Goal: Task Accomplishment & Management: Manage account settings

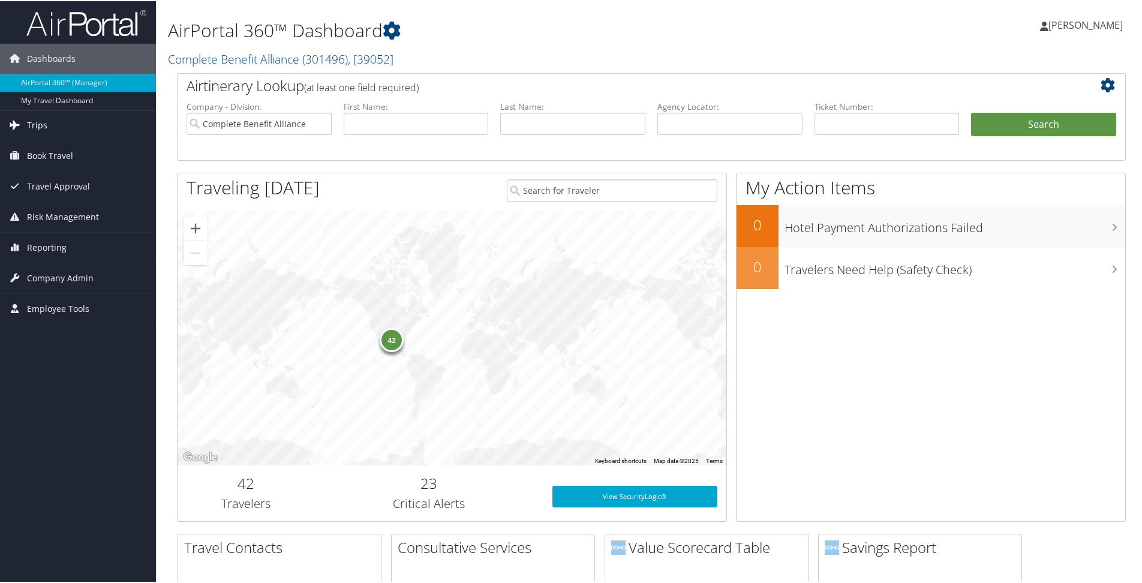
click at [51, 128] on link "Trips" at bounding box center [78, 124] width 156 height 30
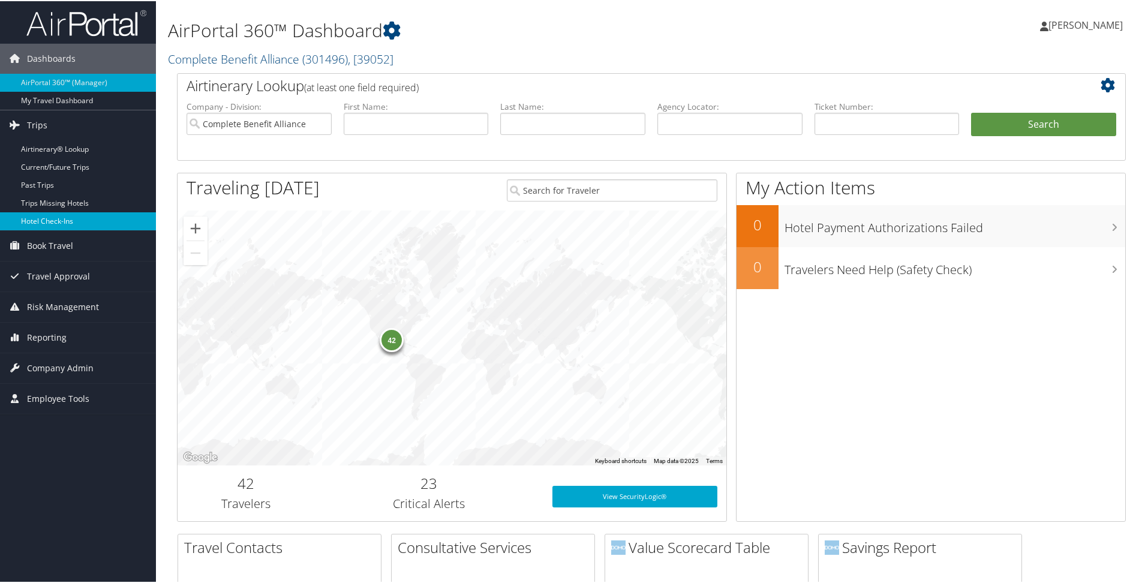
click at [81, 214] on link "Hotel Check-ins" at bounding box center [78, 220] width 156 height 18
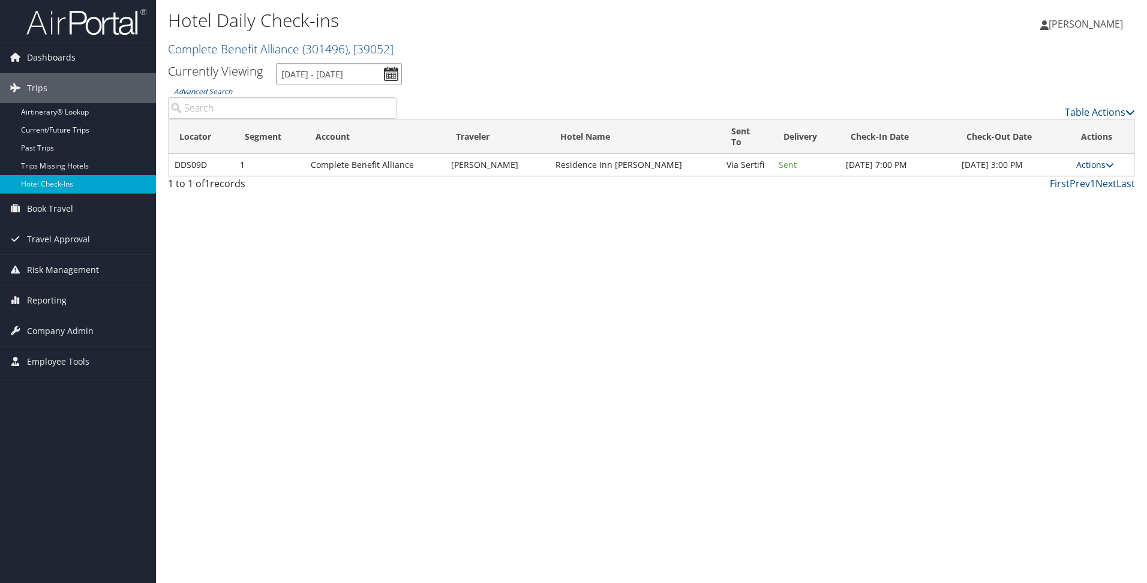
click at [298, 72] on input "[DATE] - [DATE]" at bounding box center [339, 74] width 126 height 22
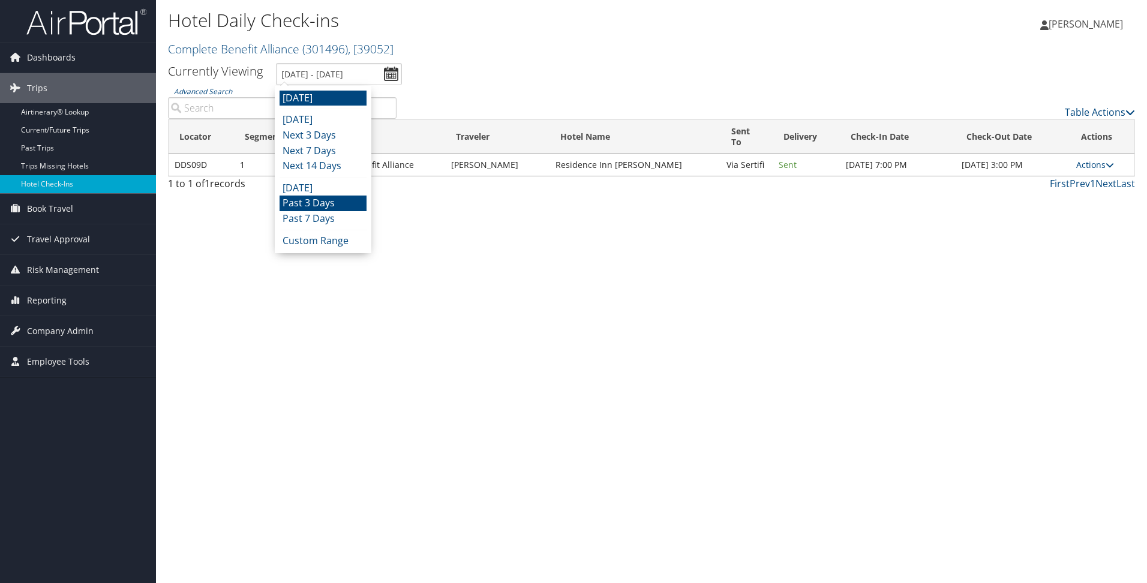
click at [299, 197] on li "Past 3 Days" at bounding box center [323, 204] width 87 height 16
type input "[DATE] - [DATE]"
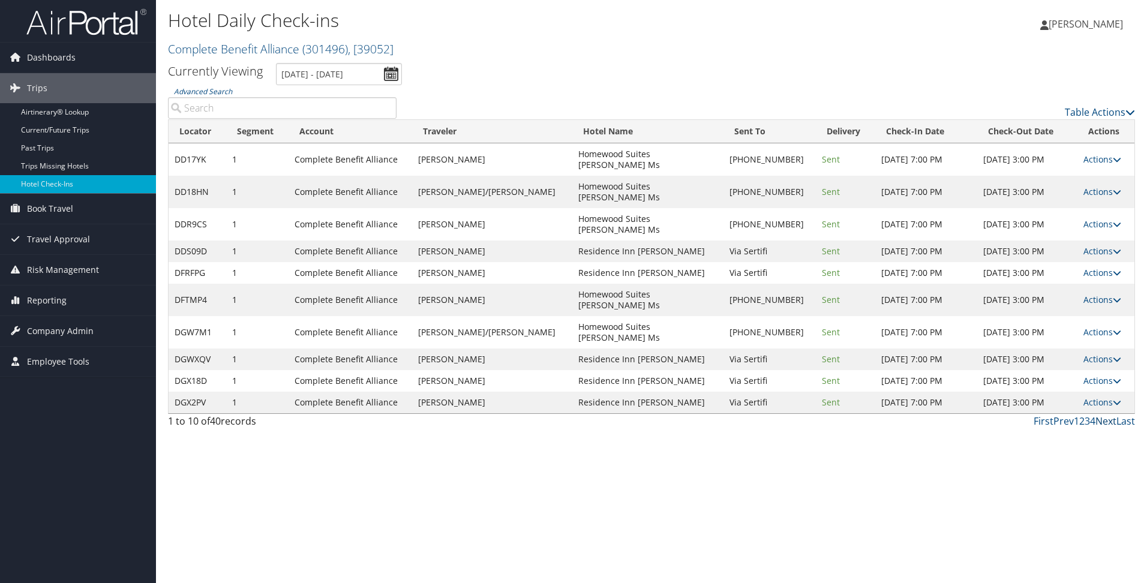
click at [1107, 428] on link "Next" at bounding box center [1105, 421] width 21 height 13
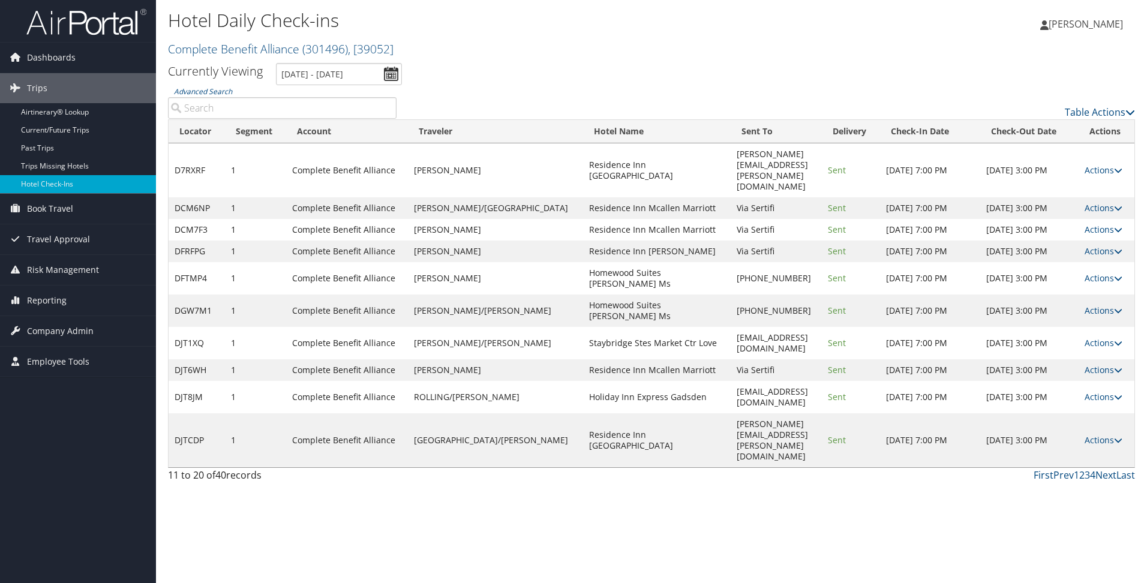
click at [1107, 431] on div "Hotel Daily Check-ins Complete Benefit Alliance ( 301496 ) , [ 39052 ] Complete…" at bounding box center [651, 291] width 991 height 583
click at [1105, 469] on link "Next" at bounding box center [1105, 475] width 21 height 13
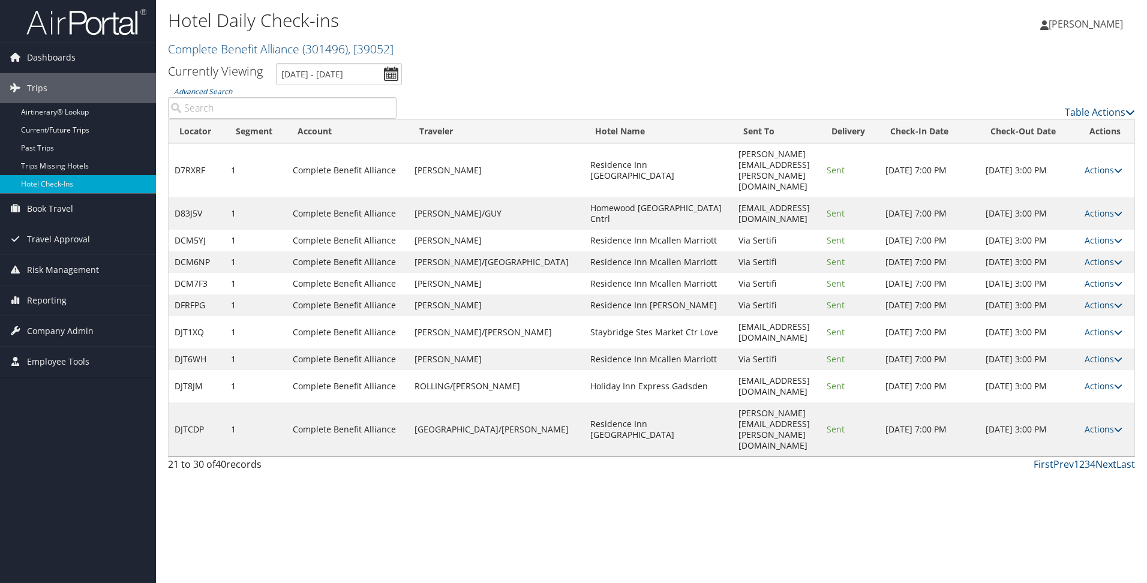
click at [1105, 458] on link "Next" at bounding box center [1105, 464] width 21 height 13
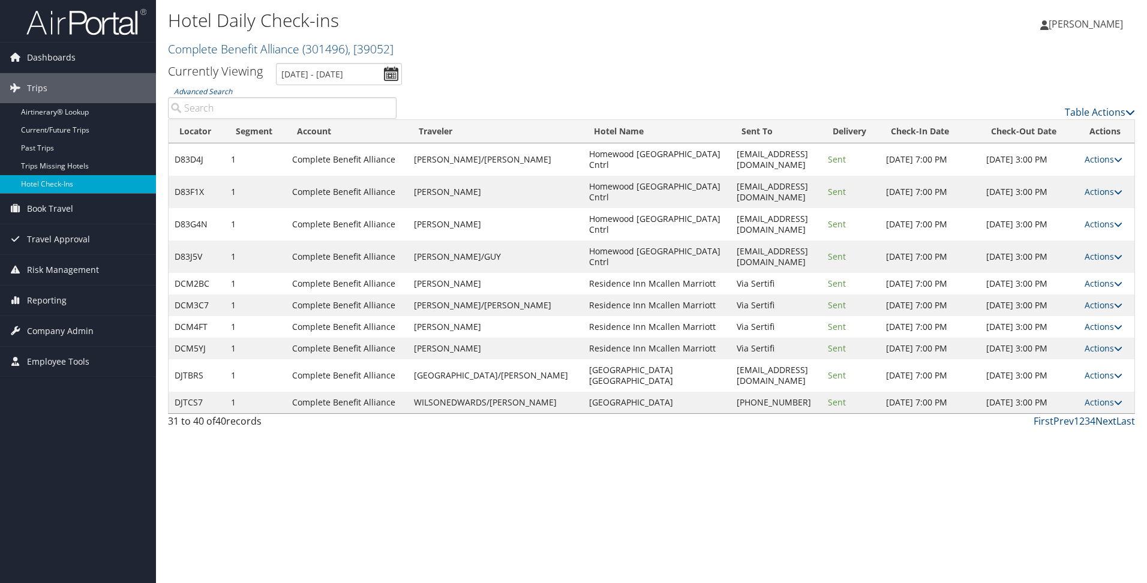
click at [1102, 415] on link "Next" at bounding box center [1105, 421] width 21 height 13
click at [1062, 415] on link "Prev" at bounding box center [1063, 421] width 20 height 13
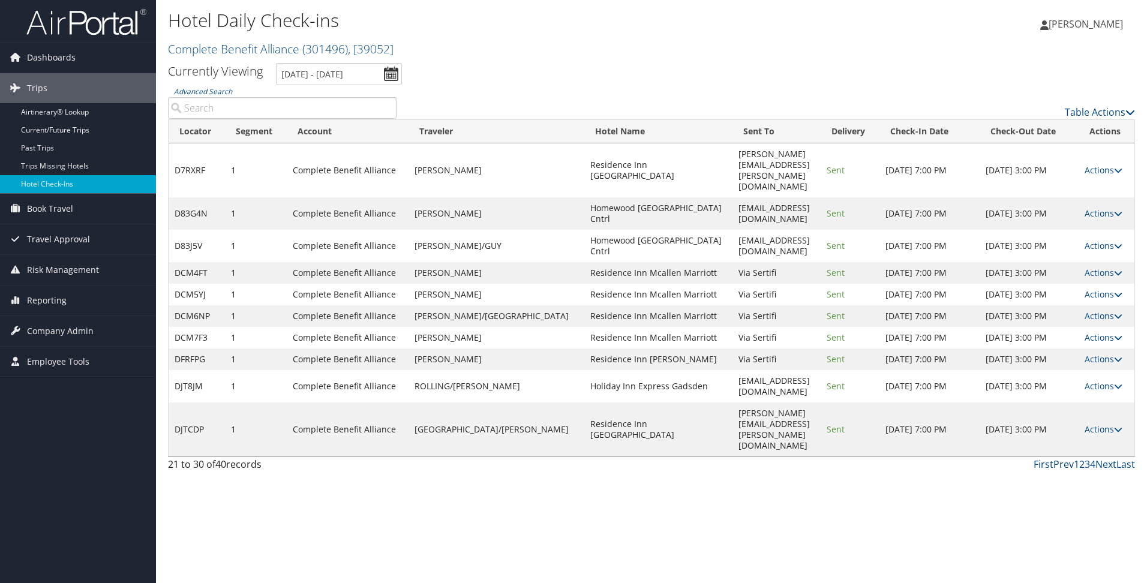
click at [1062, 458] on link "Prev" at bounding box center [1063, 464] width 20 height 13
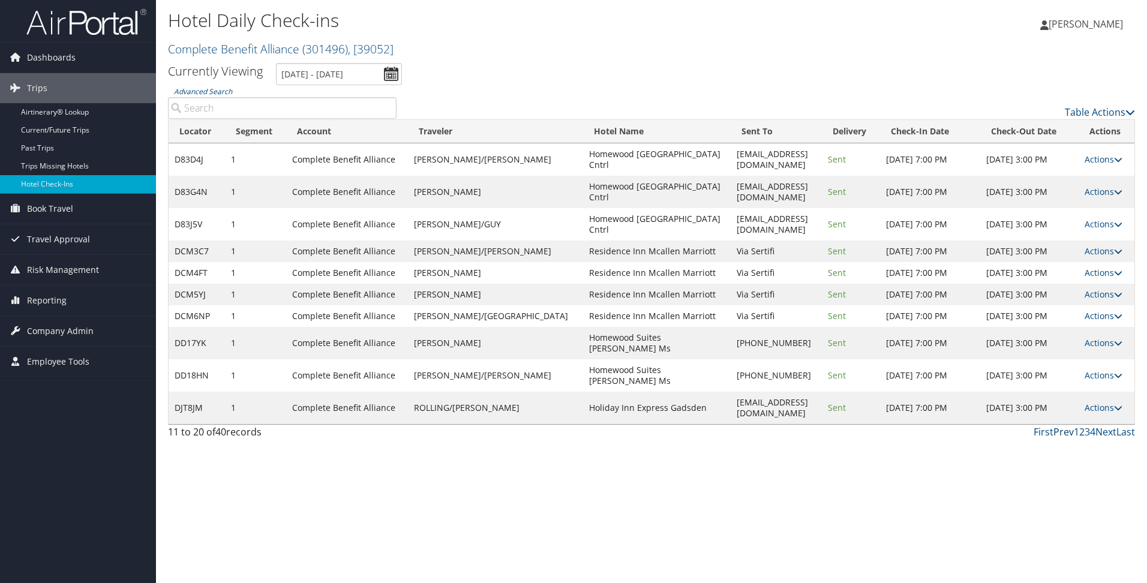
click at [1062, 425] on link "Prev" at bounding box center [1063, 431] width 20 height 13
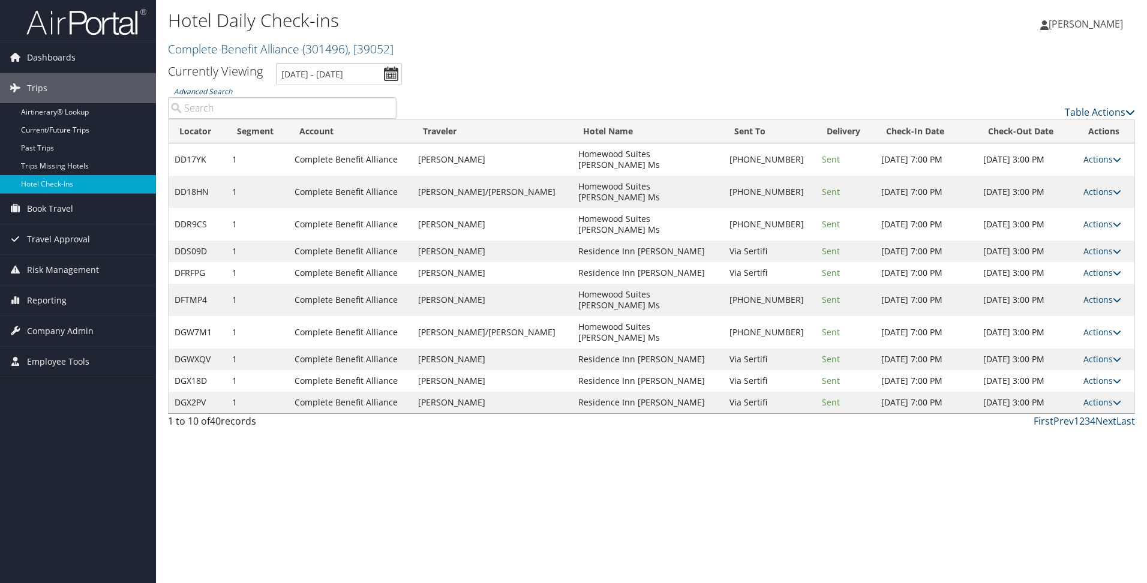
click at [318, 112] on input "Advanced Search" at bounding box center [282, 108] width 229 height 22
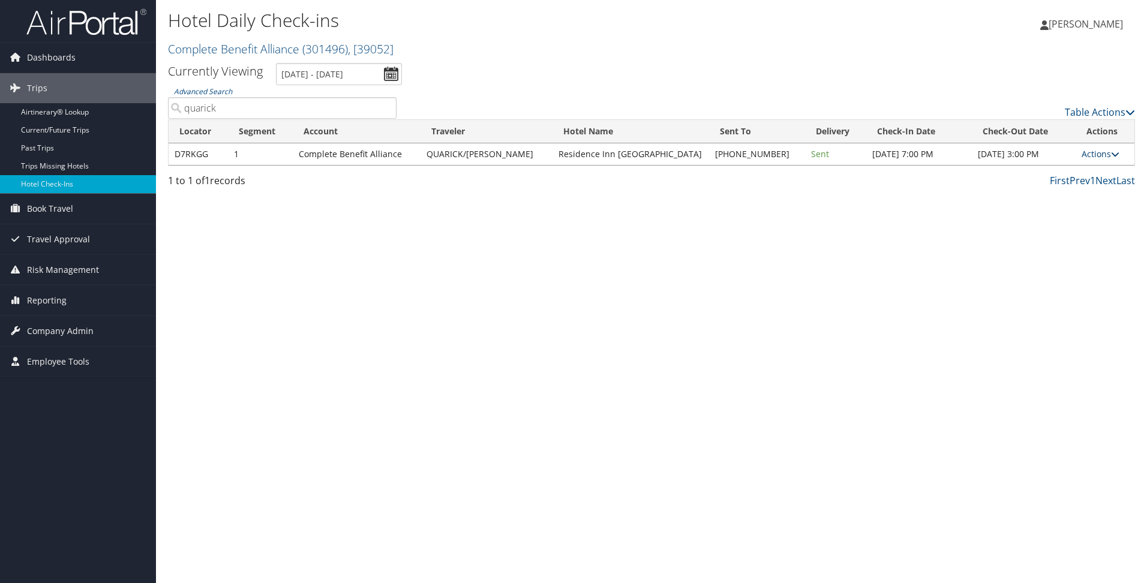
type input "quarick"
click at [1084, 160] on link "Actions" at bounding box center [1101, 153] width 38 height 11
click at [1058, 181] on link "Resend" at bounding box center [1060, 188] width 103 height 20
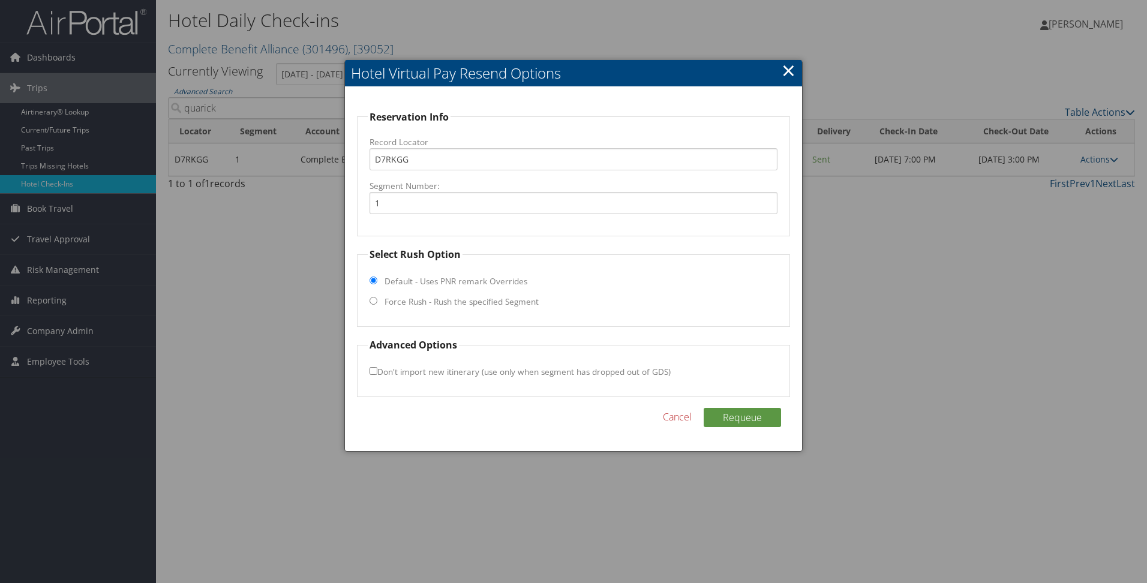
click at [512, 305] on label "Force Rush - Rush the specified Segment" at bounding box center [462, 302] width 154 height 12
click at [377, 305] on input "Force Rush - Rush the specified Segment" at bounding box center [374, 301] width 8 height 8
radio input "true"
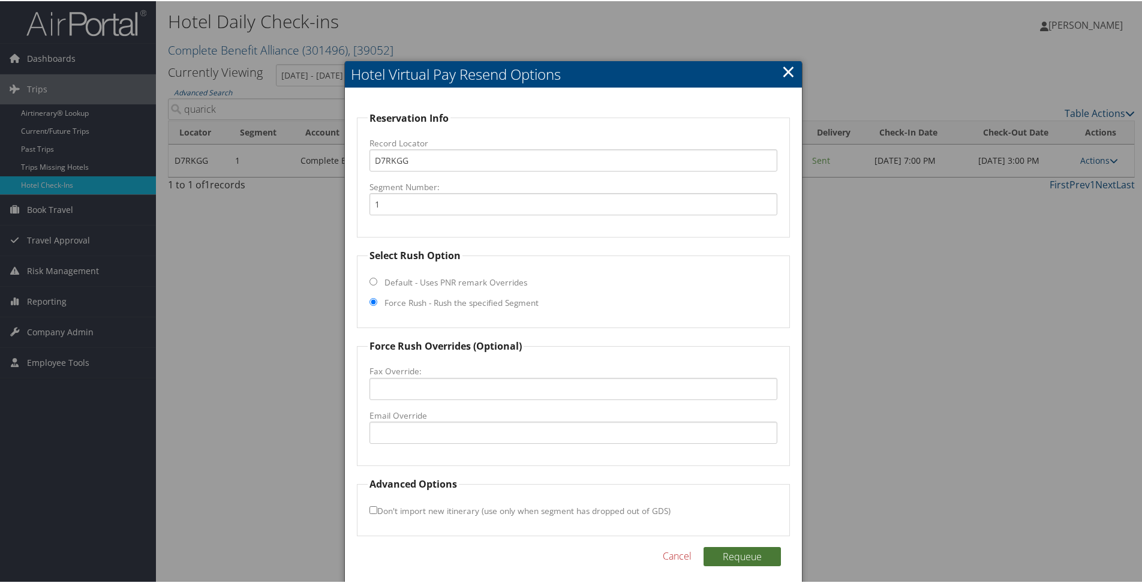
click at [740, 557] on button "Requeue" at bounding box center [742, 555] width 77 height 19
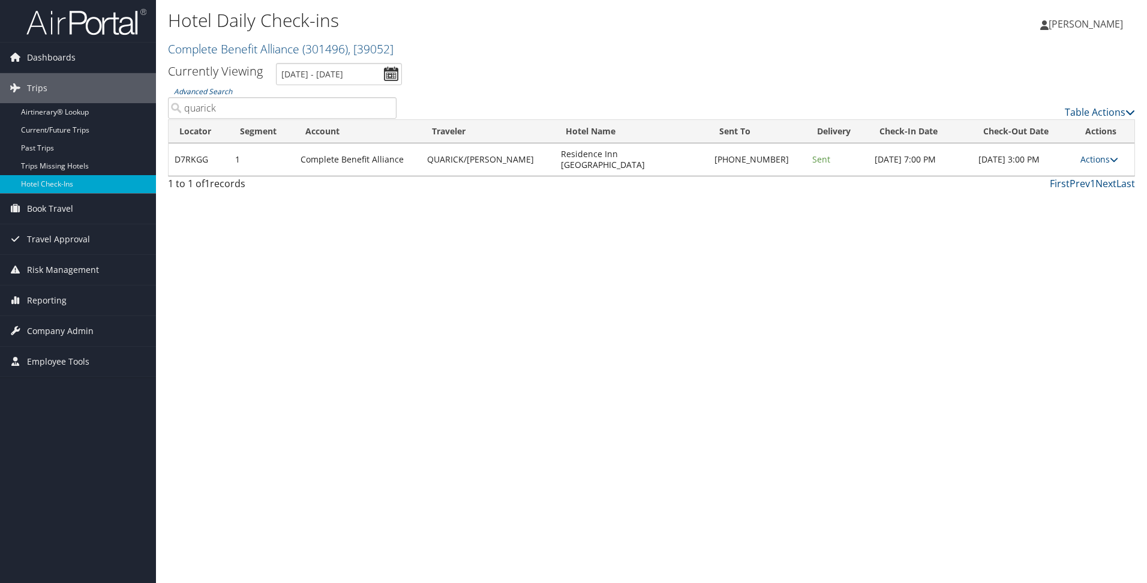
click at [300, 98] on input "quarick" at bounding box center [282, 108] width 229 height 22
drag, startPoint x: 283, startPoint y: 107, endPoint x: 163, endPoint y: 117, distance: 120.4
click at [163, 117] on div "Advanced Search quarick" at bounding box center [282, 102] width 247 height 34
type input "gonima"
click at [1098, 154] on link "Actions" at bounding box center [1099, 159] width 38 height 11
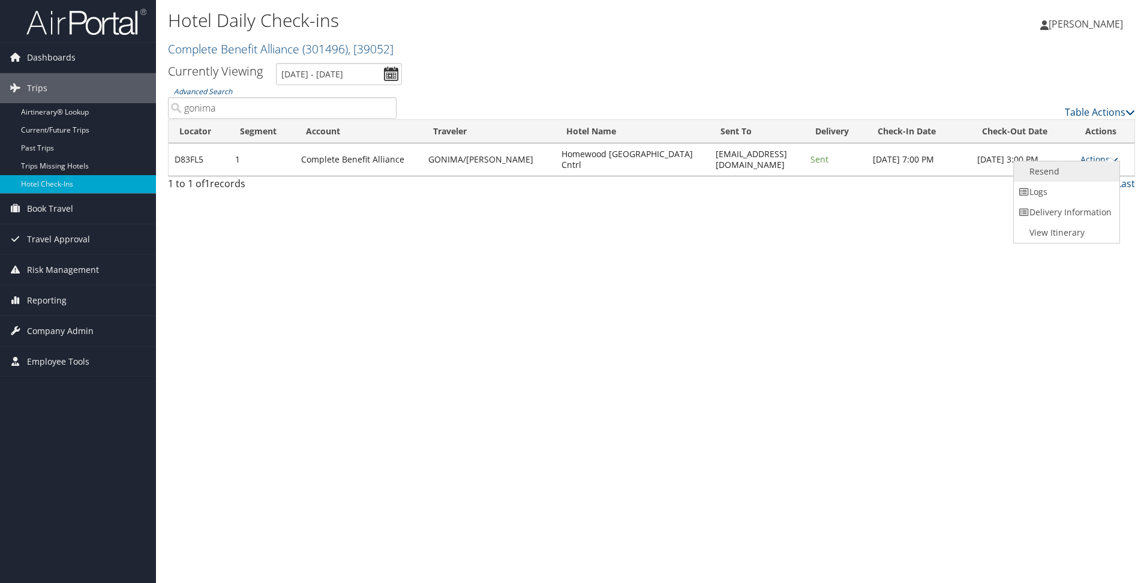
click at [1044, 173] on link "Resend" at bounding box center [1065, 171] width 103 height 20
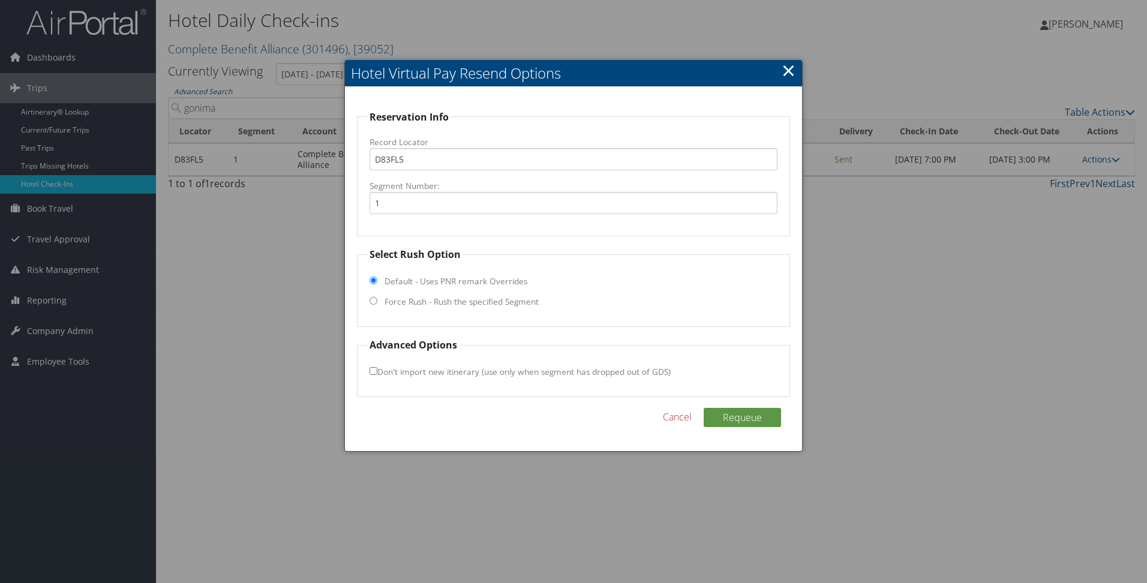
click at [494, 301] on label "Force Rush - Rush the specified Segment" at bounding box center [462, 302] width 154 height 12
click at [377, 301] on input "Force Rush - Rush the specified Segment" at bounding box center [374, 301] width 8 height 8
radio input "true"
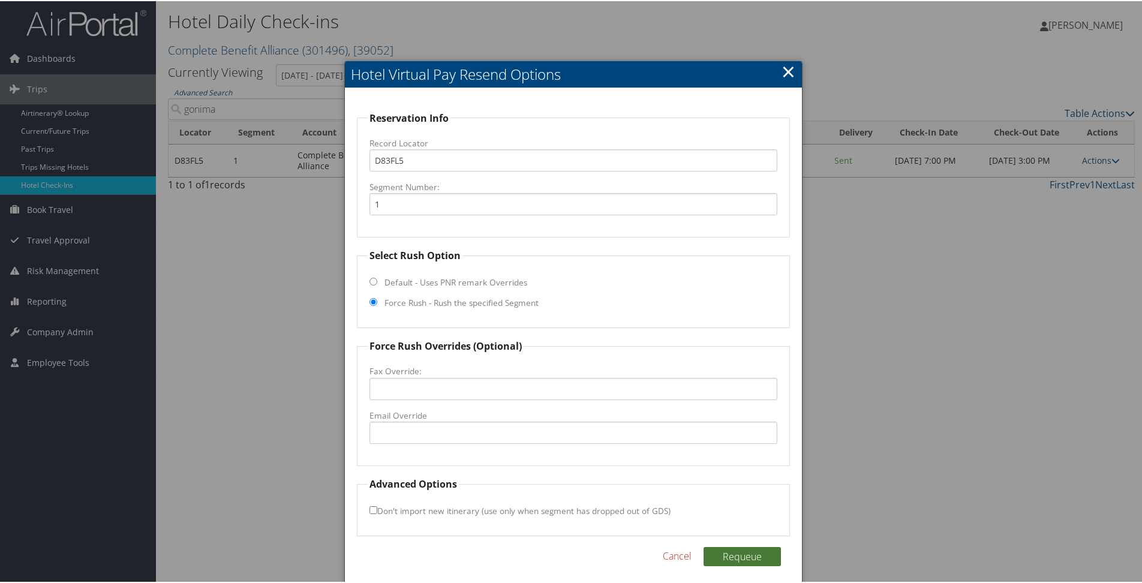
click at [765, 561] on button "Requeue" at bounding box center [742, 555] width 77 height 19
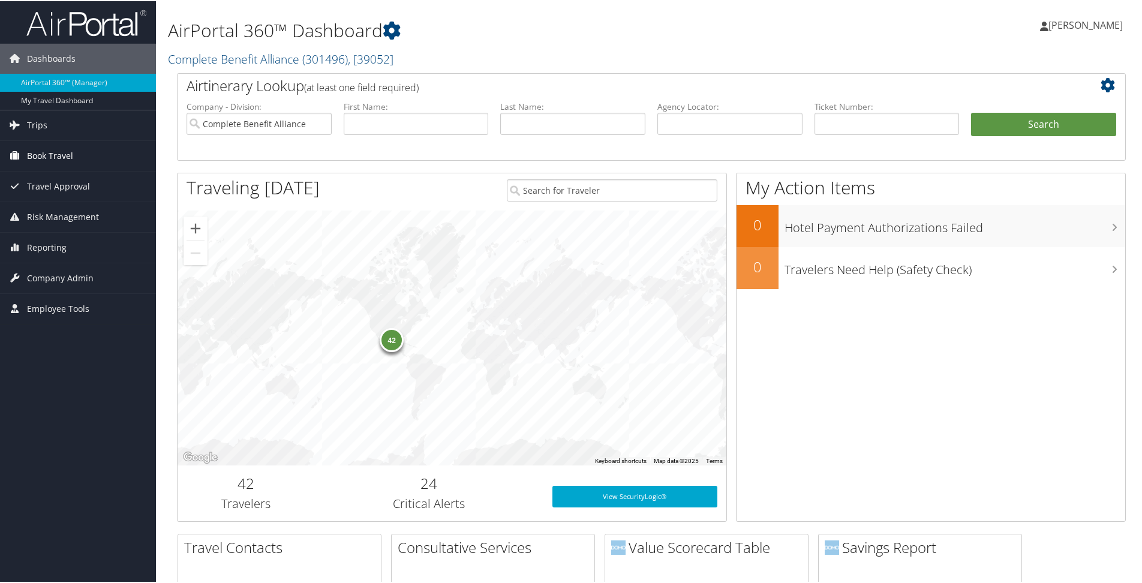
click at [70, 154] on span "Book Travel" at bounding box center [50, 155] width 46 height 30
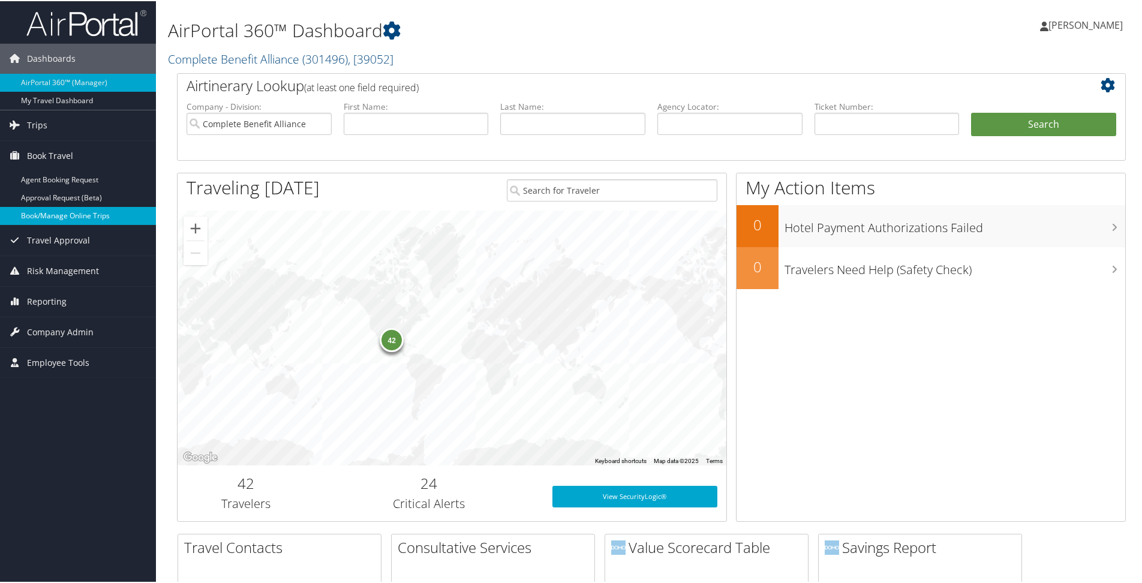
click at [66, 215] on link "Book/Manage Online Trips" at bounding box center [78, 215] width 156 height 18
